Goal: Task Accomplishment & Management: Use online tool/utility

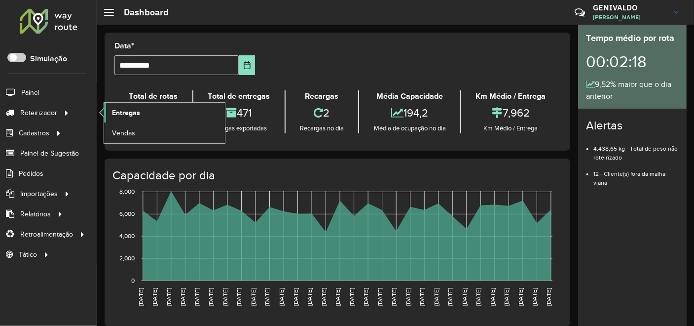
click at [116, 104] on link "Entregas" at bounding box center [164, 113] width 121 height 20
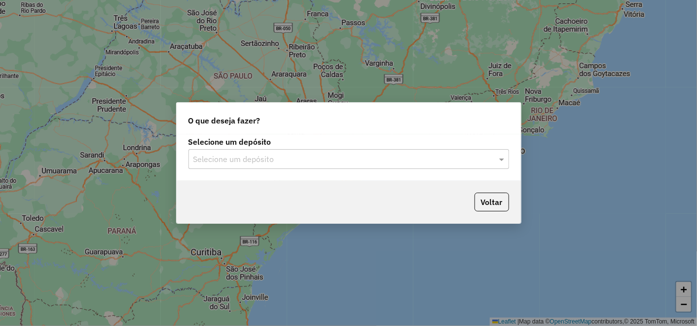
click at [381, 147] on label "Selecione um depósito" at bounding box center [348, 142] width 321 height 12
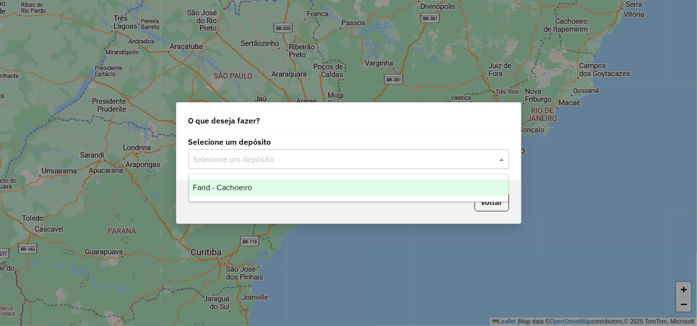
click at [386, 152] on div "Selecione um depósito" at bounding box center [348, 159] width 321 height 20
click at [314, 188] on div "Farid - Cachoeiro" at bounding box center [348, 187] width 319 height 17
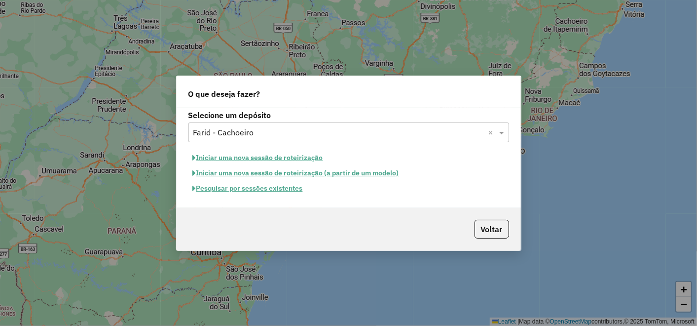
click at [259, 187] on button "Pesquisar por sessões existentes" at bounding box center [247, 188] width 119 height 15
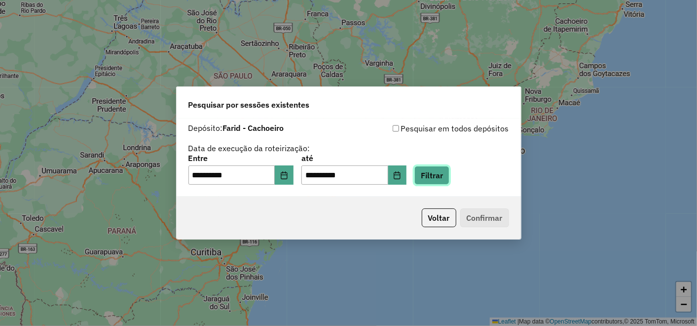
click at [449, 176] on button "Filtrar" at bounding box center [431, 175] width 35 height 19
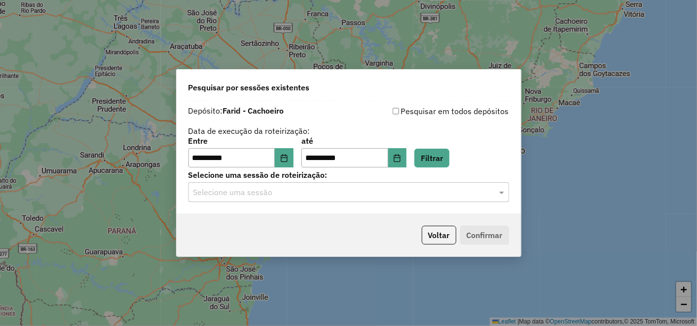
click at [268, 195] on input "text" at bounding box center [338, 192] width 291 height 12
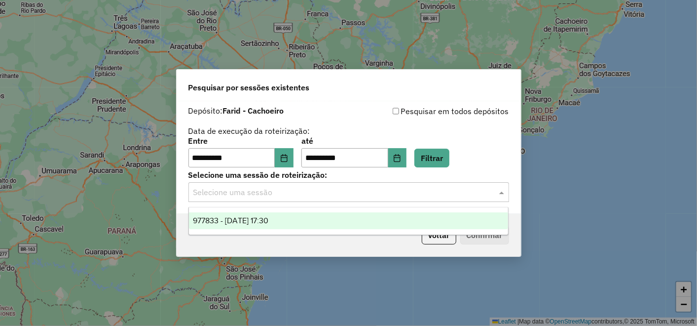
click at [273, 215] on div "977833 - 12/08/2025 17:30" at bounding box center [348, 220] width 319 height 17
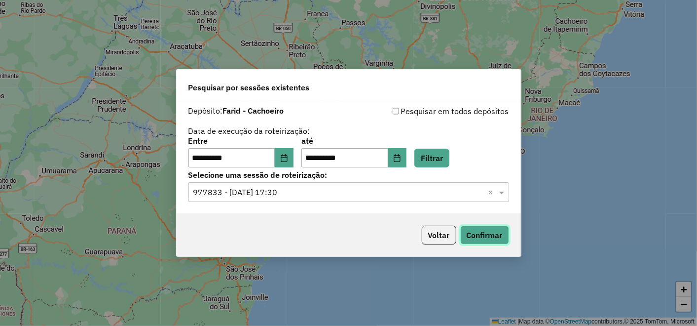
click at [500, 237] on button "Confirmar" at bounding box center [484, 234] width 49 height 19
click at [293, 161] on button "Choose Date" at bounding box center [284, 158] width 19 height 20
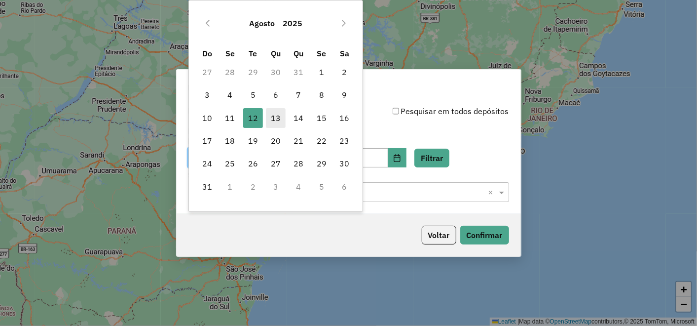
click at [275, 121] on span "13" at bounding box center [276, 118] width 20 height 20
type input "**********"
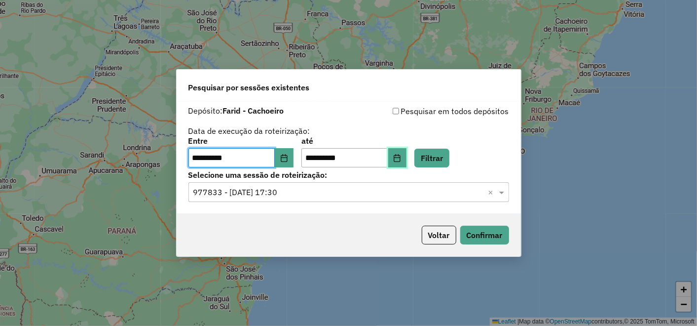
click at [401, 157] on icon "Choose Date" at bounding box center [397, 158] width 6 height 8
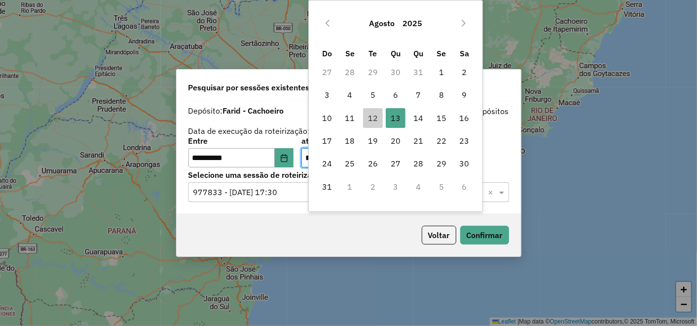
click at [316, 232] on div "Voltar Confirmar" at bounding box center [349, 235] width 344 height 42
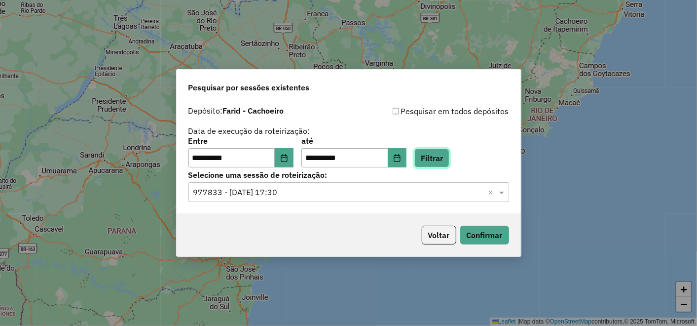
click at [449, 155] on button "Filtrar" at bounding box center [431, 157] width 35 height 19
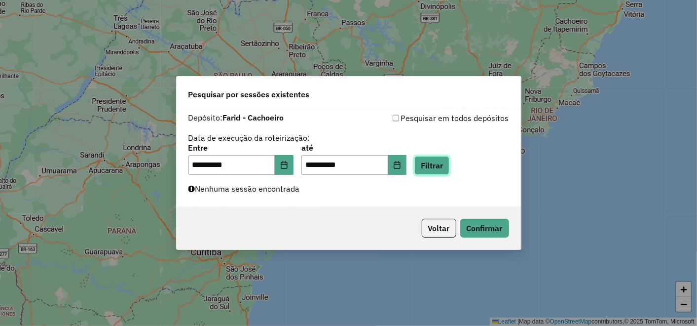
click at [445, 163] on button "Filtrar" at bounding box center [431, 165] width 35 height 19
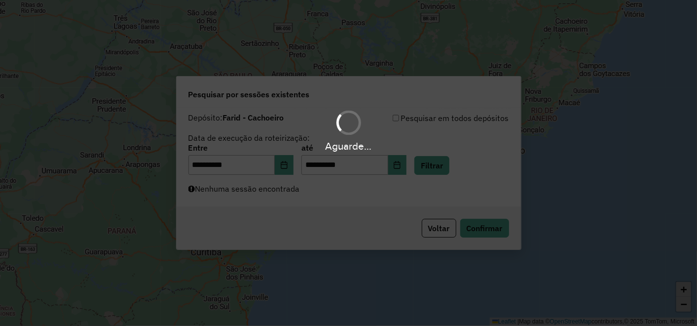
click at [295, 165] on div "Aguarde..." at bounding box center [348, 163] width 697 height 326
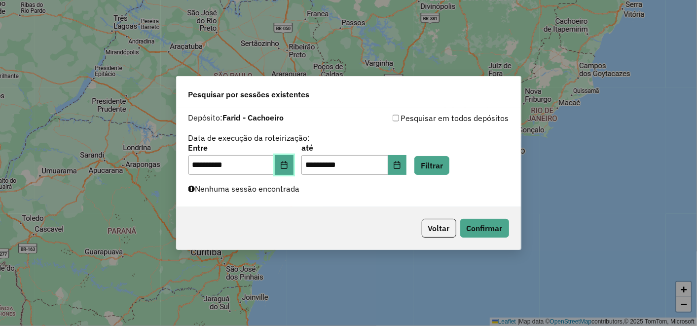
click at [287, 162] on icon "Choose Date" at bounding box center [284, 165] width 6 height 8
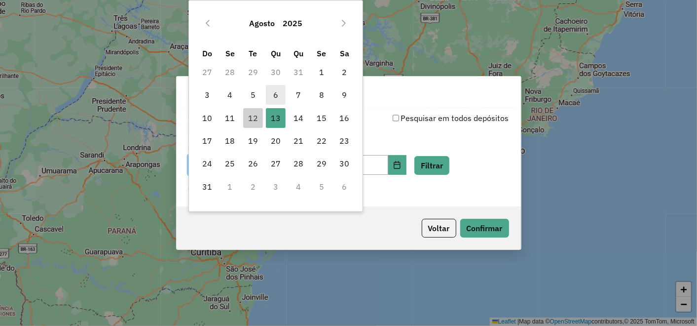
click at [282, 90] on span "6" at bounding box center [276, 95] width 20 height 20
type input "**********"
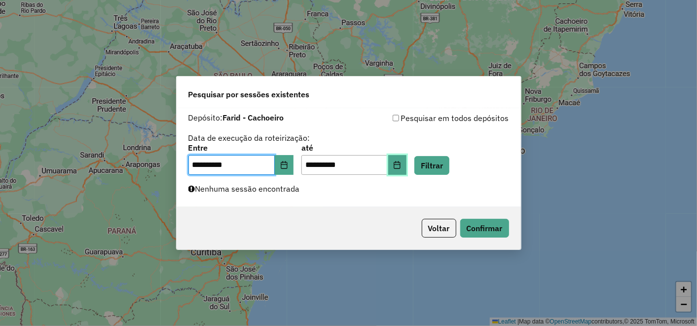
click at [407, 173] on button "Choose Date" at bounding box center [397, 165] width 19 height 20
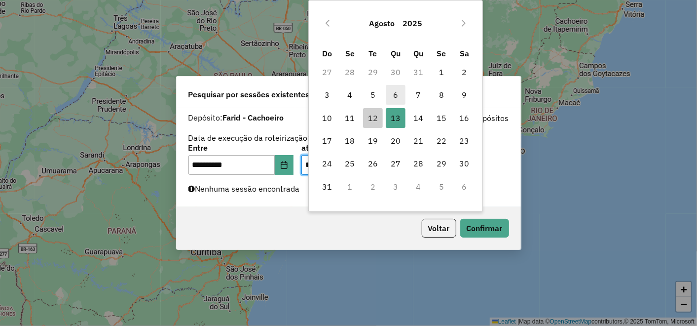
click at [389, 99] on span "6" at bounding box center [396, 95] width 20 height 20
type input "**********"
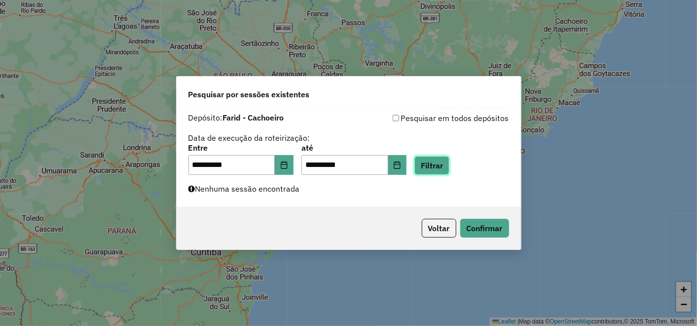
click at [449, 170] on button "Filtrar" at bounding box center [431, 165] width 35 height 19
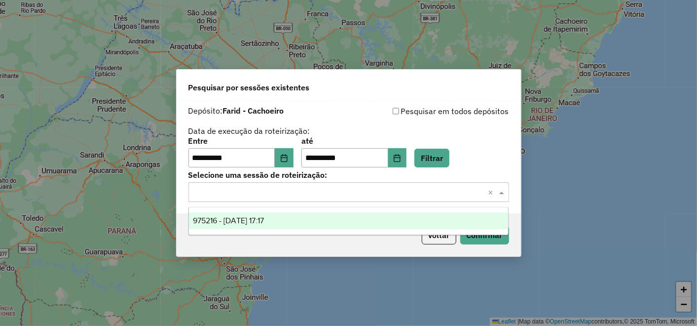
click at [401, 195] on input "text" at bounding box center [338, 192] width 291 height 12
click at [336, 220] on div "975216 - 06/08/2025 17:17" at bounding box center [348, 220] width 319 height 17
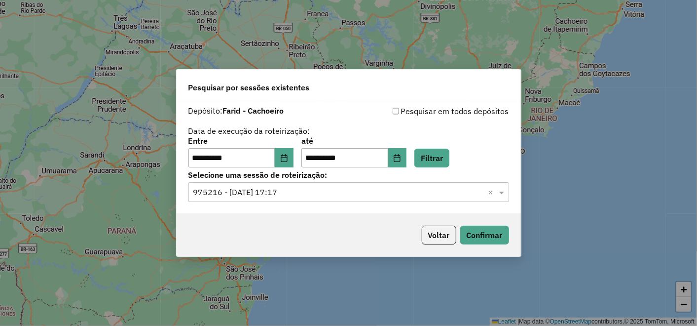
click at [484, 245] on div "Voltar Confirmar" at bounding box center [349, 235] width 344 height 42
click at [492, 239] on button "Confirmar" at bounding box center [484, 234] width 49 height 19
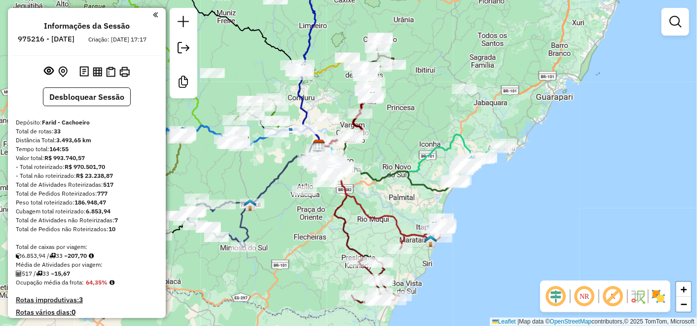
drag, startPoint x: 444, startPoint y: 236, endPoint x: 396, endPoint y: 208, distance: 55.9
click at [397, 209] on div "Janela de atendimento Grade de atendimento Capacidade Transportadoras Veículos …" at bounding box center [348, 163] width 697 height 326
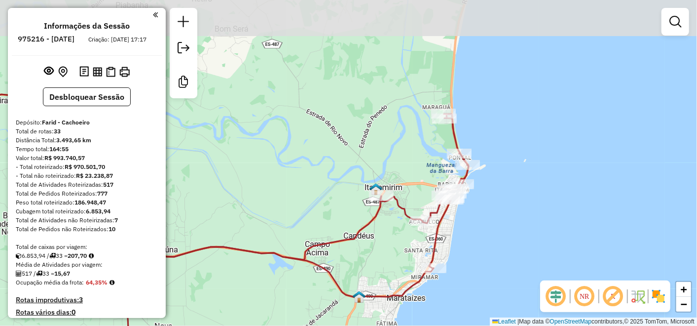
drag, startPoint x: 455, startPoint y: 72, endPoint x: 447, endPoint y: 174, distance: 102.9
click at [447, 174] on div "Janela de atendimento Grade de atendimento Capacidade Transportadoras Veículos …" at bounding box center [348, 163] width 697 height 326
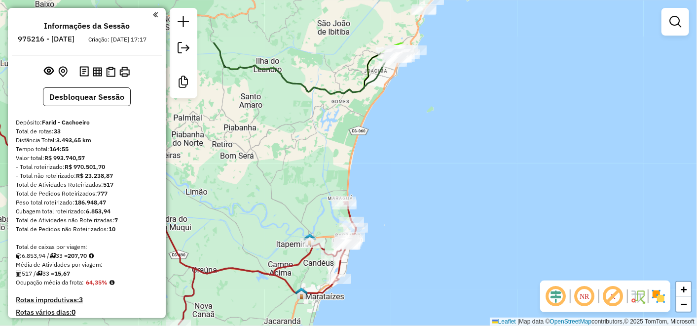
drag, startPoint x: 408, startPoint y: 218, endPoint x: 346, endPoint y: 103, distance: 130.4
click at [321, 325] on html "Aguarde... Pop-up bloqueado! Seu navegador bloqueou automáticamente a abertura …" at bounding box center [348, 163] width 697 height 326
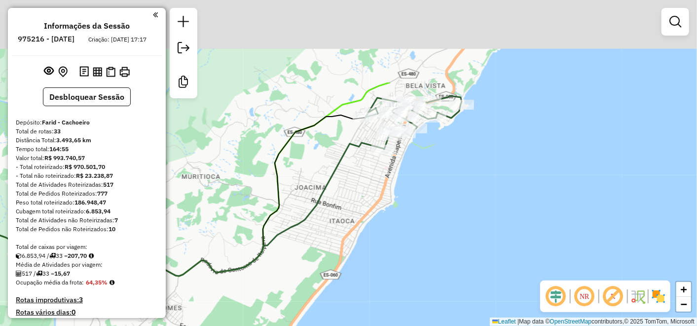
drag, startPoint x: 476, startPoint y: 44, endPoint x: 438, endPoint y: 159, distance: 121.0
click at [438, 159] on div "Janela de atendimento Grade de atendimento Capacidade Transportadoras Veículos …" at bounding box center [348, 163] width 697 height 326
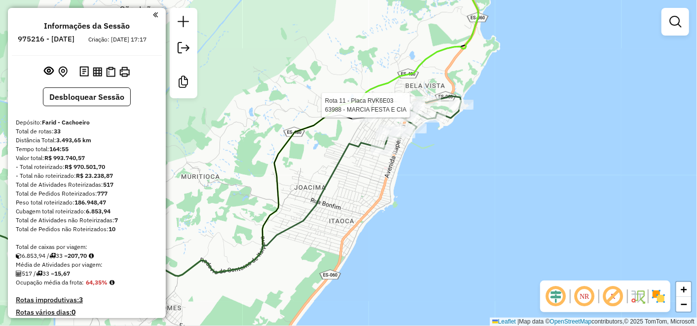
select select "**********"
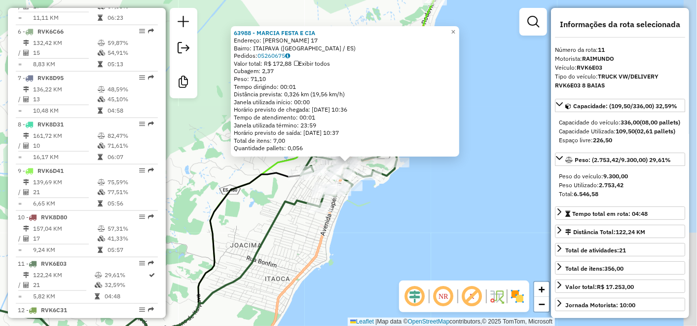
scroll to position [850, 0]
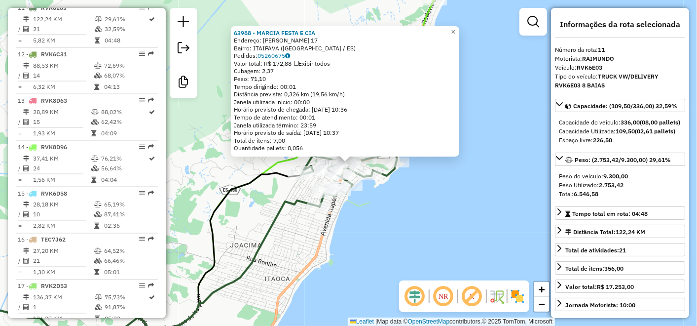
click at [325, 12] on div "63988 - MARCIA FESTA E CIA Endereço: LEOPOLDINO FERNANDES DA ROCHA 17 Bairro: I…" at bounding box center [348, 163] width 697 height 326
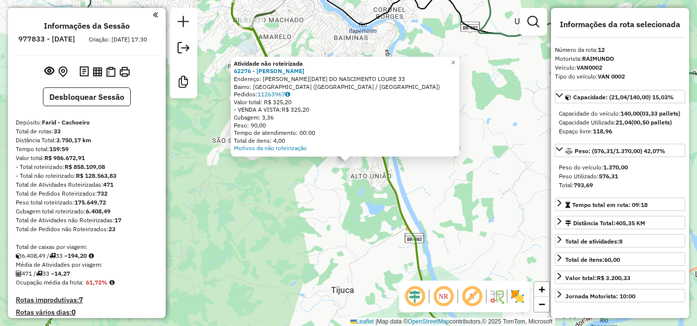
select select "**********"
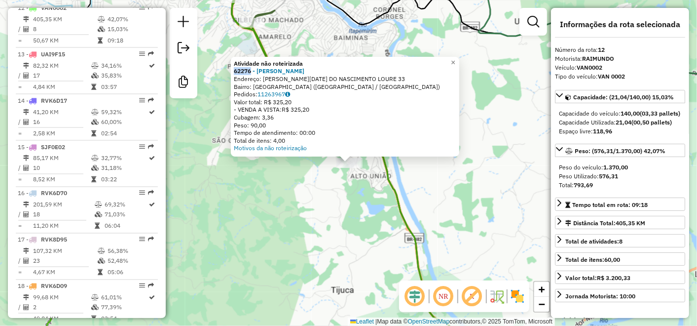
click at [383, 34] on div "Atividade não roteirizada 62276 - GIZELI MOURA MACHAD Endereço: [PERSON_NAME][D…" at bounding box center [348, 163] width 697 height 326
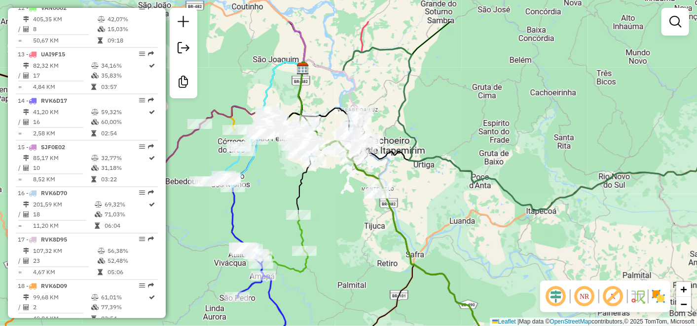
drag, startPoint x: 322, startPoint y: 141, endPoint x: 361, endPoint y: 177, distance: 52.7
click at [361, 177] on div "Janela de atendimento Grade de atendimento Capacidade Transportadoras Veículos …" at bounding box center [348, 163] width 697 height 326
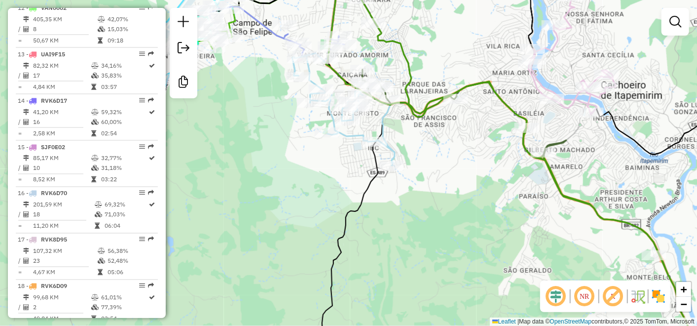
drag, startPoint x: 420, startPoint y: 44, endPoint x: 353, endPoint y: 36, distance: 67.7
click at [392, 30] on div "Janela de atendimento Grade de atendimento Capacidade Transportadoras Veículos …" at bounding box center [348, 163] width 697 height 326
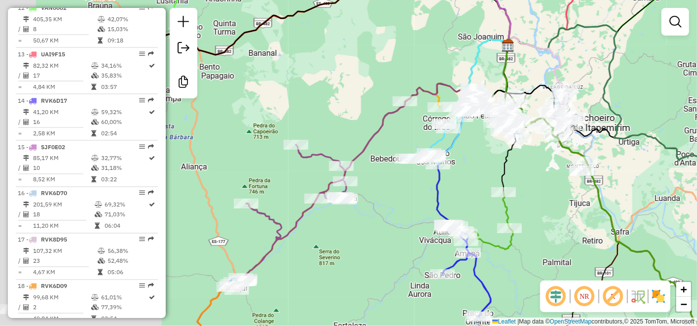
drag, startPoint x: 339, startPoint y: 141, endPoint x: 543, endPoint y: 165, distance: 205.1
click at [543, 165] on div "Janela de atendimento Grade de atendimento Capacidade Transportadoras Veículos …" at bounding box center [348, 163] width 697 height 326
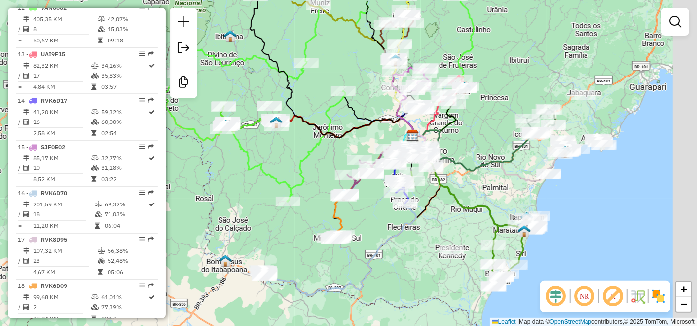
drag, startPoint x: 371, startPoint y: 125, endPoint x: 300, endPoint y: 169, distance: 83.5
click at [300, 169] on div "Janela de atendimento Grade de atendimento Capacidade Transportadoras Veículos …" at bounding box center [348, 163] width 697 height 326
